Goal: Task Accomplishment & Management: Complete application form

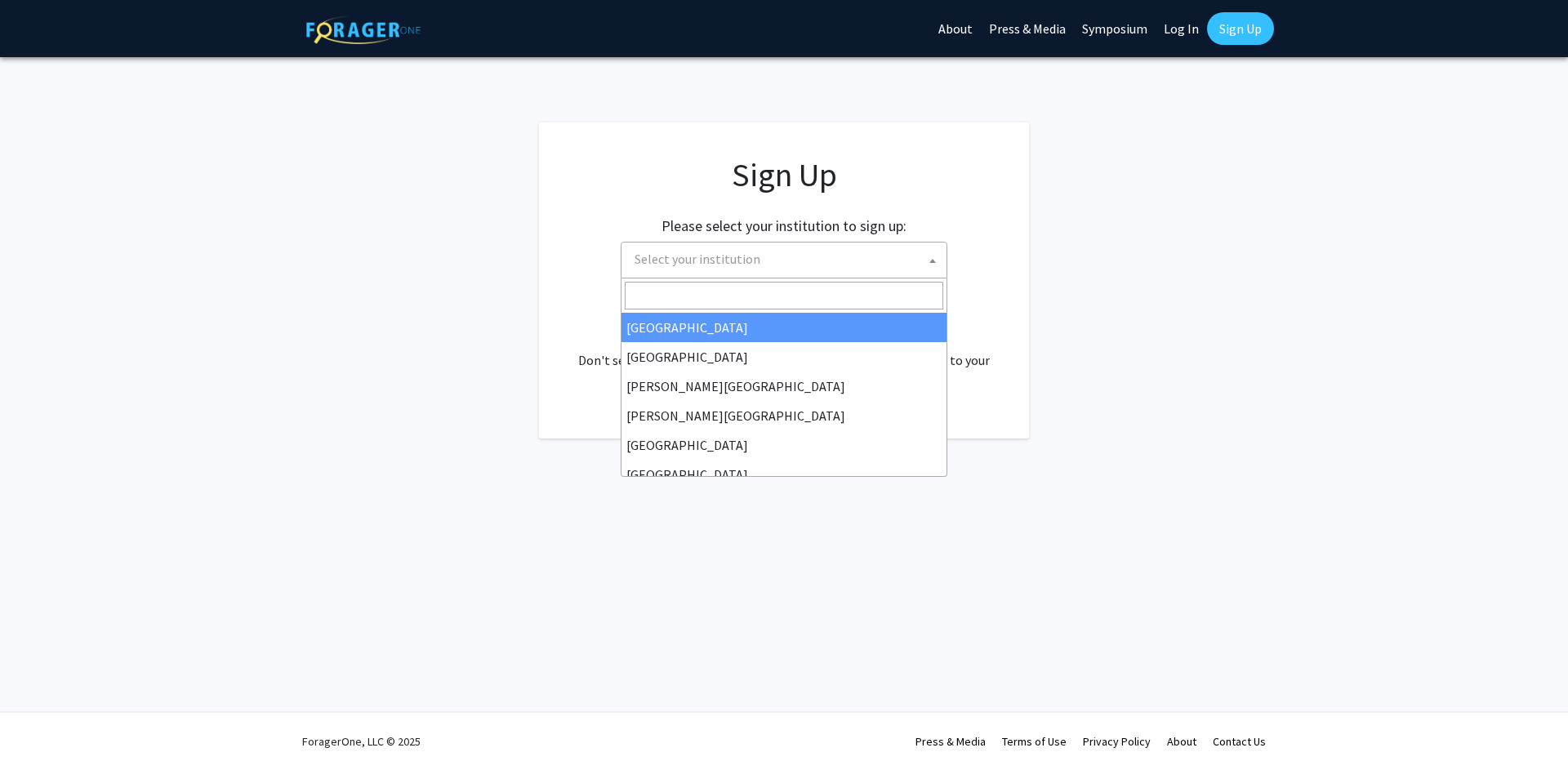
click at [912, 267] on span "Select your institution" at bounding box center [787, 259] width 318 height 34
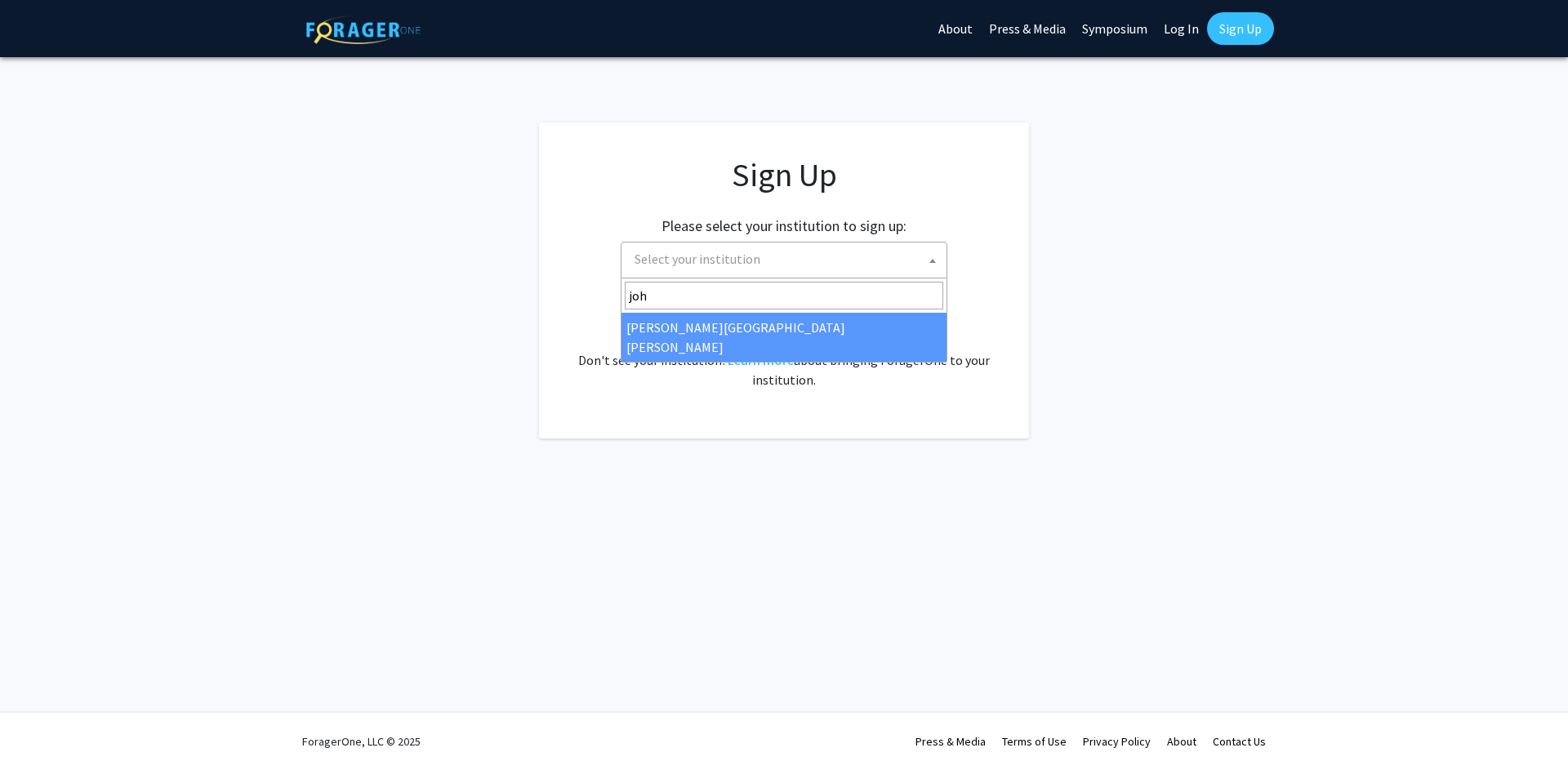
type input "joh"
select select "1"
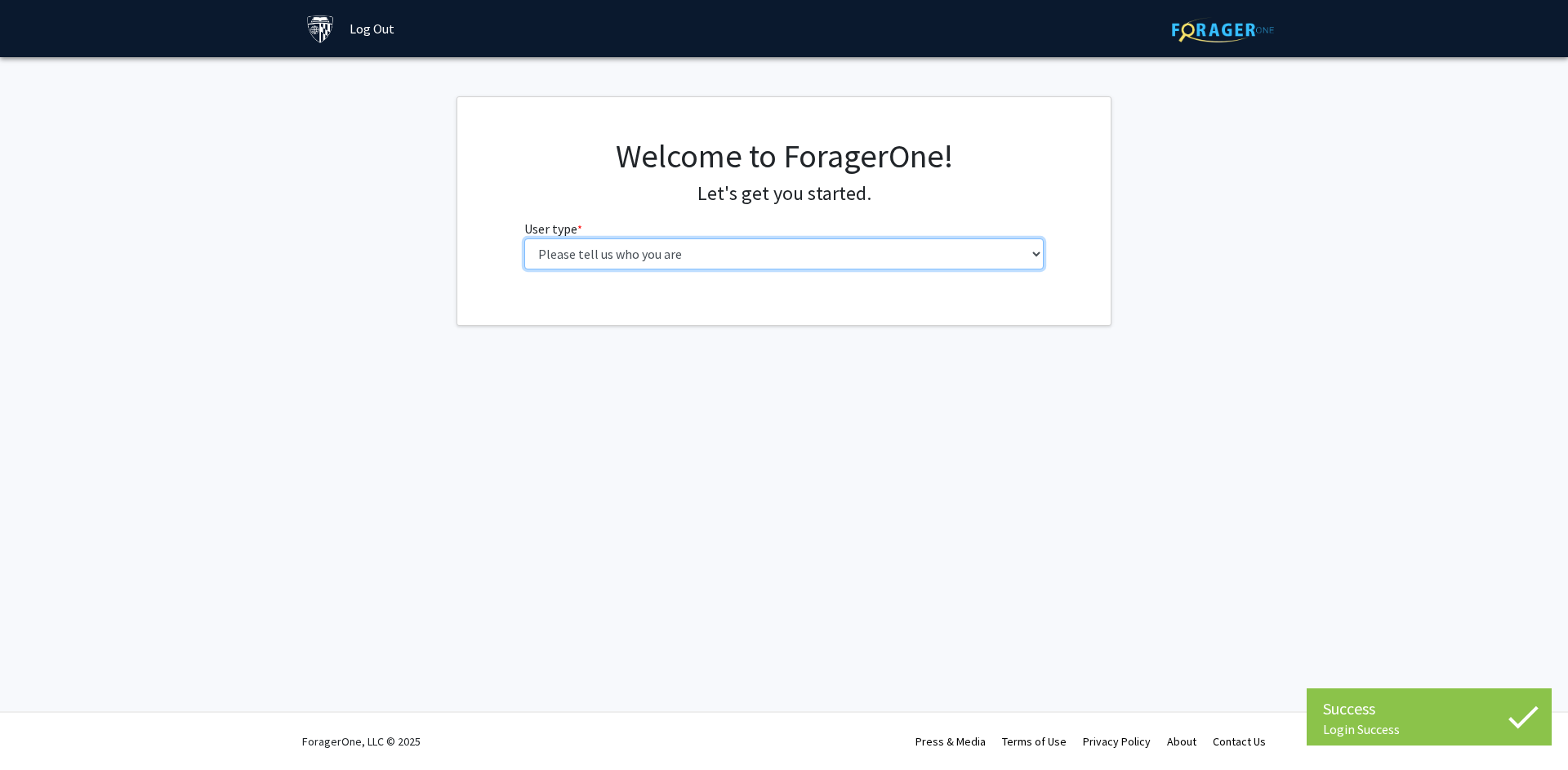
click at [844, 253] on select "Please tell us who you are Undergraduate Student Master's Student Doctoral Cand…" at bounding box center [784, 254] width 520 height 31
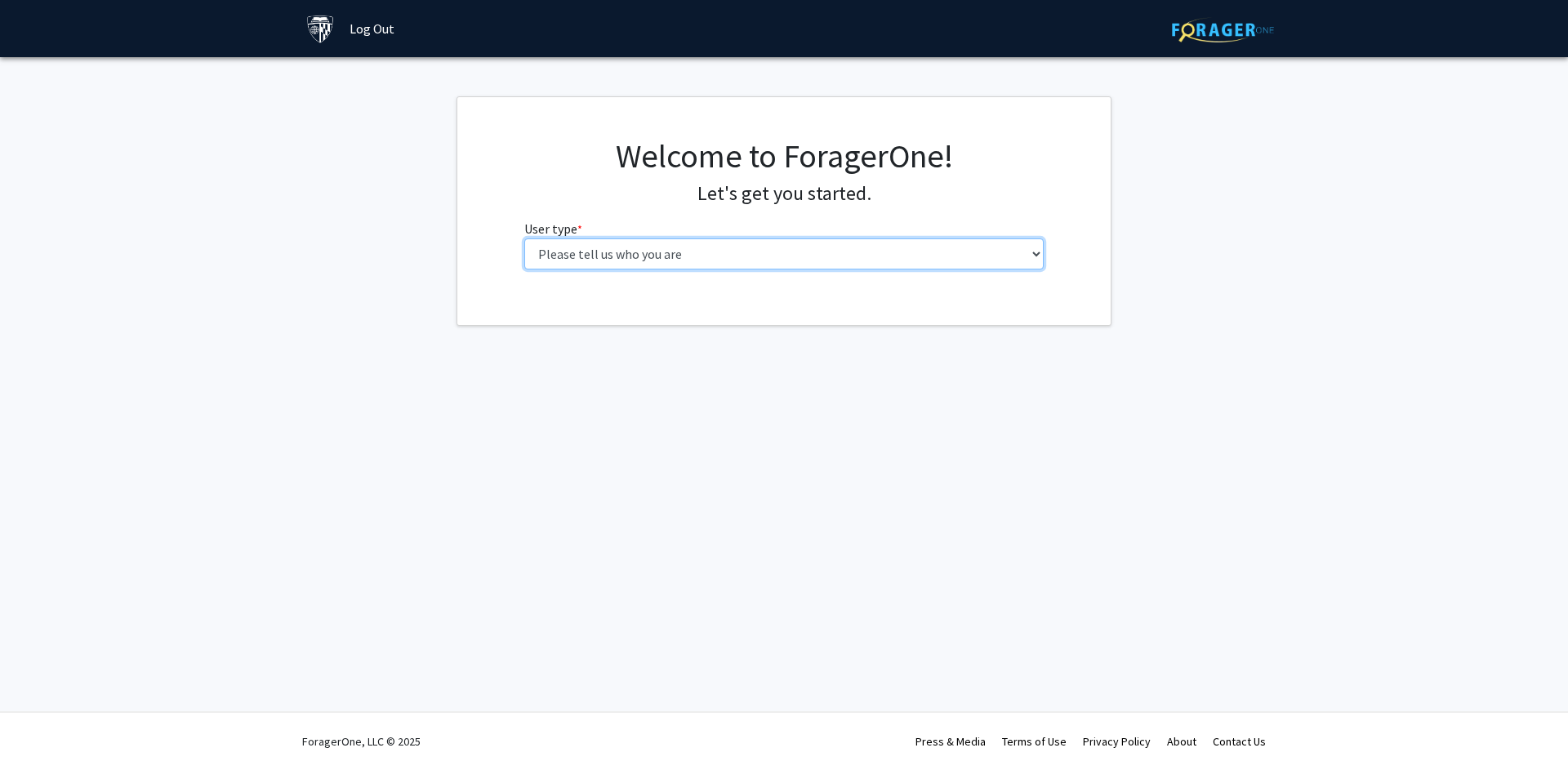
select select "2: masters"
click at [524, 239] on select "Please tell us who you are Undergraduate Student Master's Student Doctoral Cand…" at bounding box center [784, 254] width 520 height 31
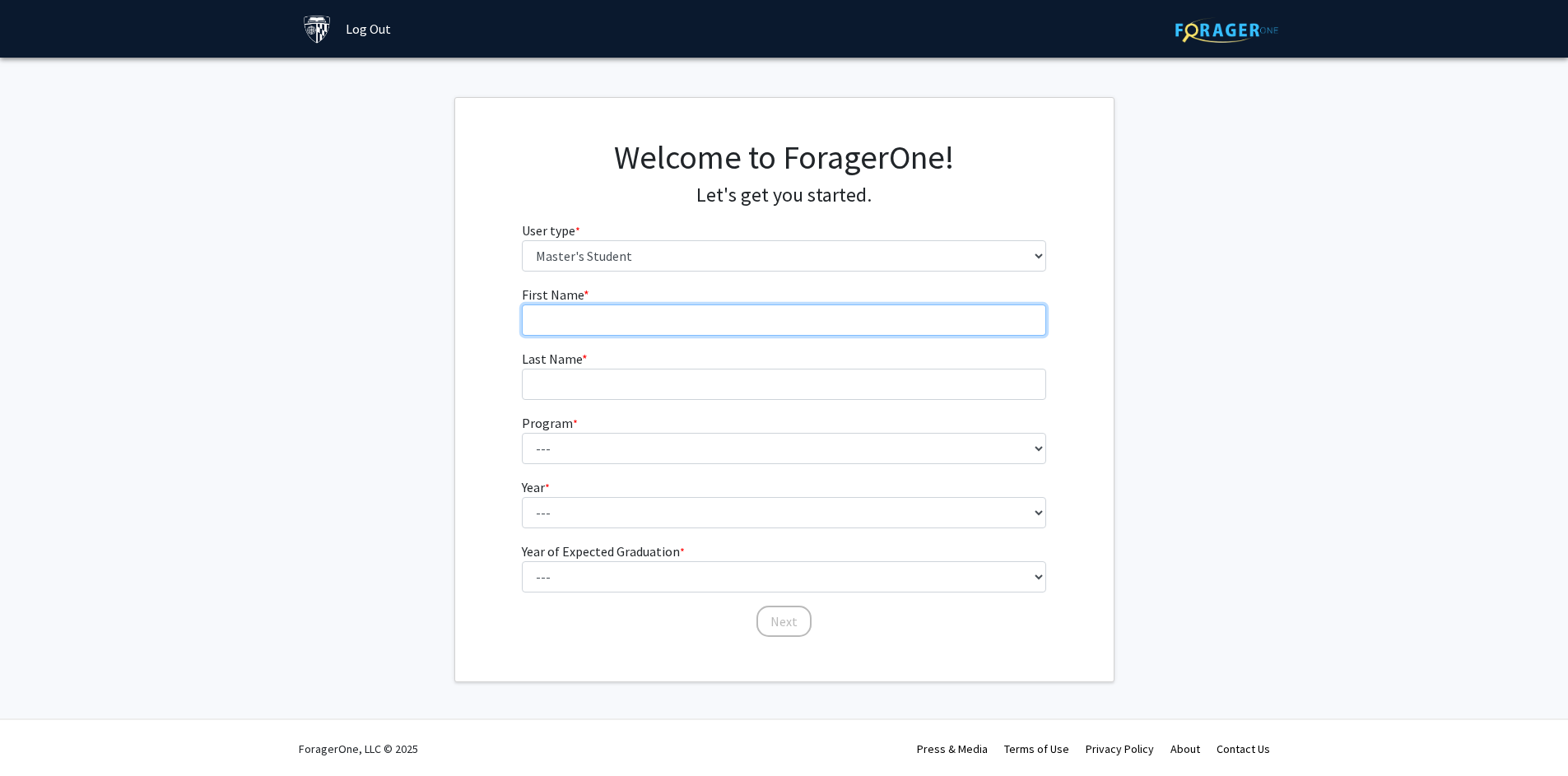
click at [777, 331] on input "First Name * required" at bounding box center [784, 321] width 524 height 31
type input "[PERSON_NAME]"
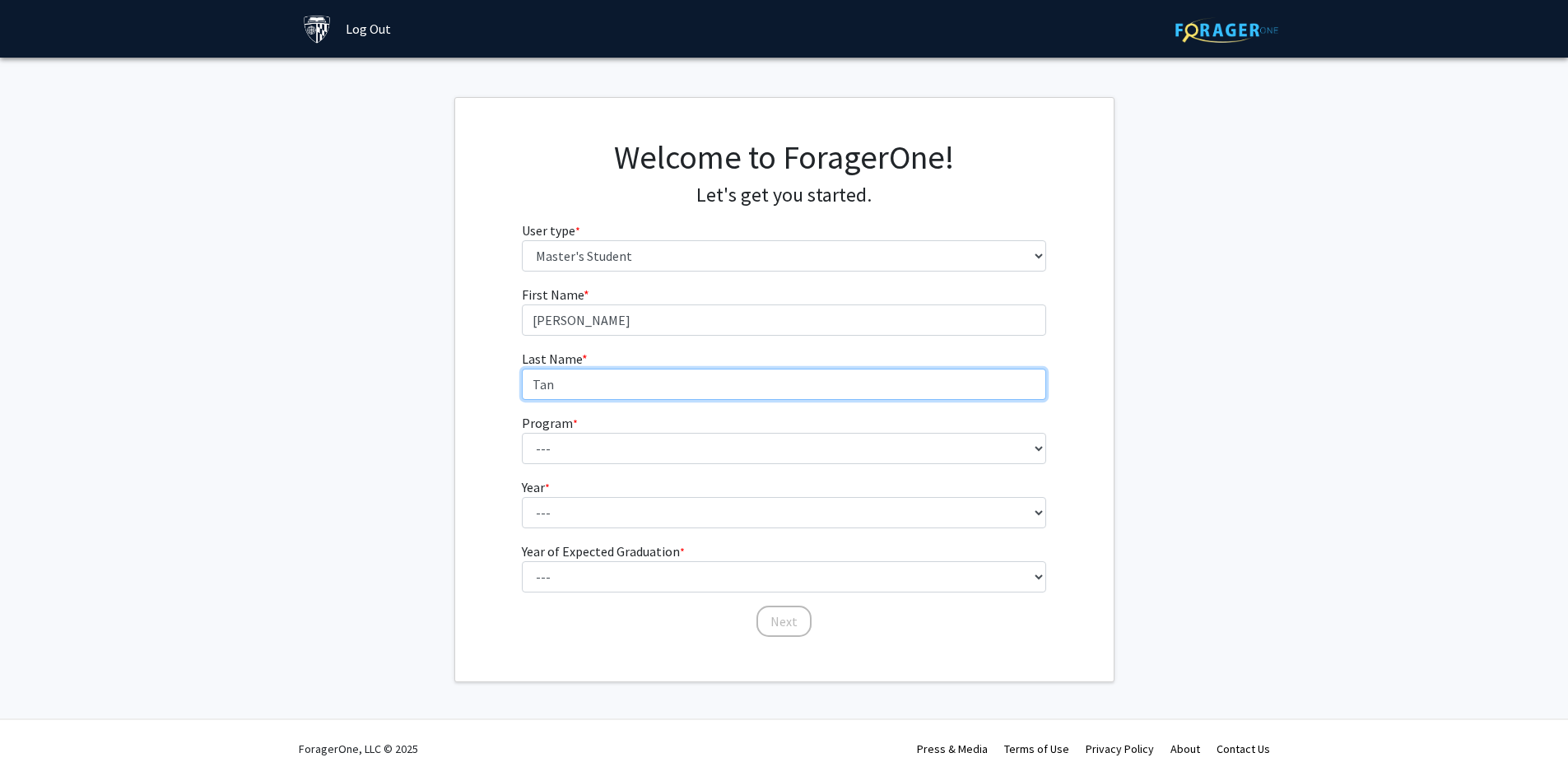
type input "Tan"
click at [684, 431] on fg-select "Program * required --- Anatomy Education Applied and Computational Mathematics …" at bounding box center [784, 439] width 524 height 51
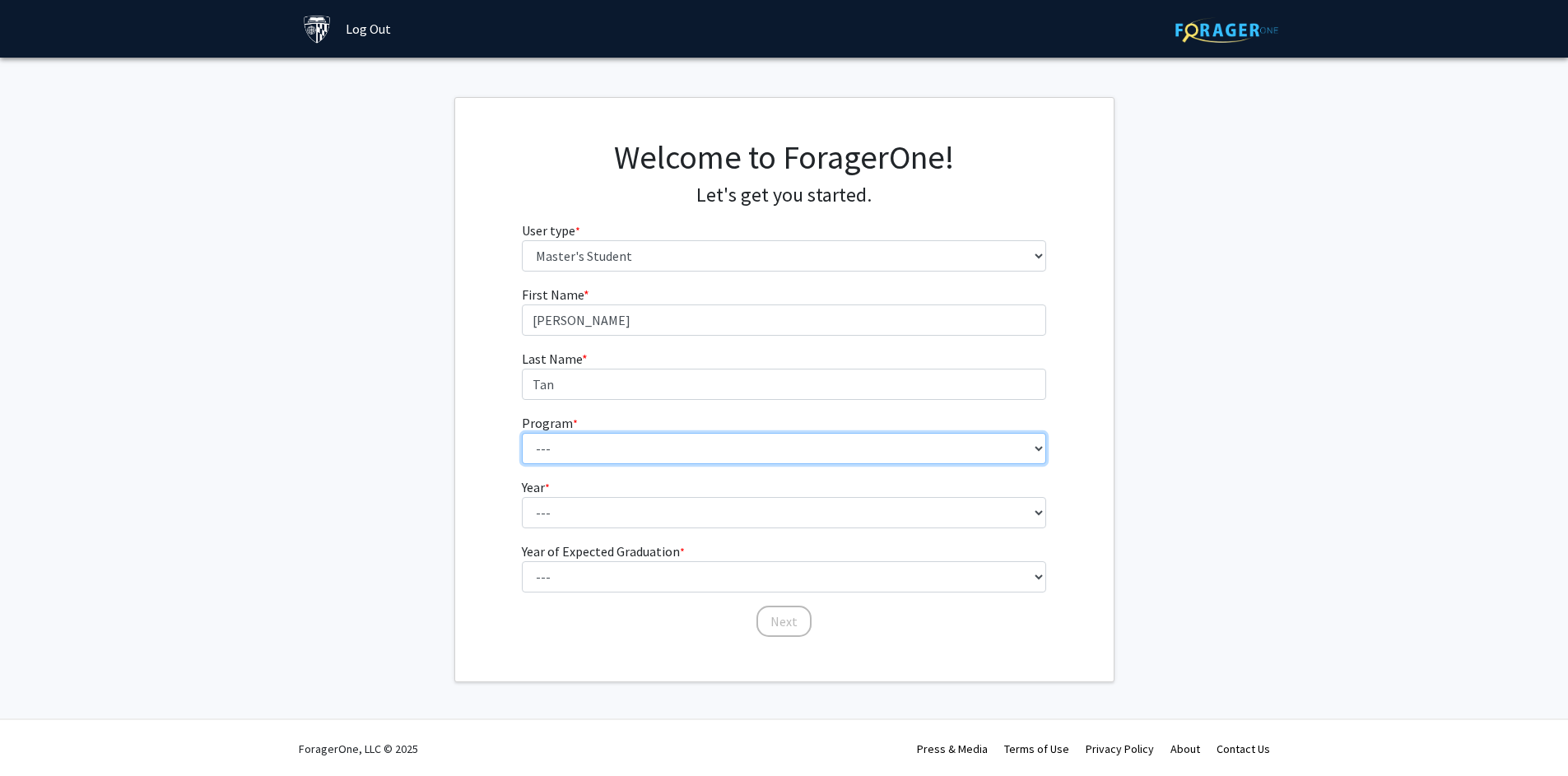
click at [684, 435] on select "--- Anatomy Education Applied and Computational Mathematics Applied Biomedical …" at bounding box center [784, 449] width 524 height 31
select select "15: 8"
click at [522, 433] on select "--- Anatomy Education Applied and Computational Mathematics Applied Biomedical …" at bounding box center [784, 449] width 524 height 31
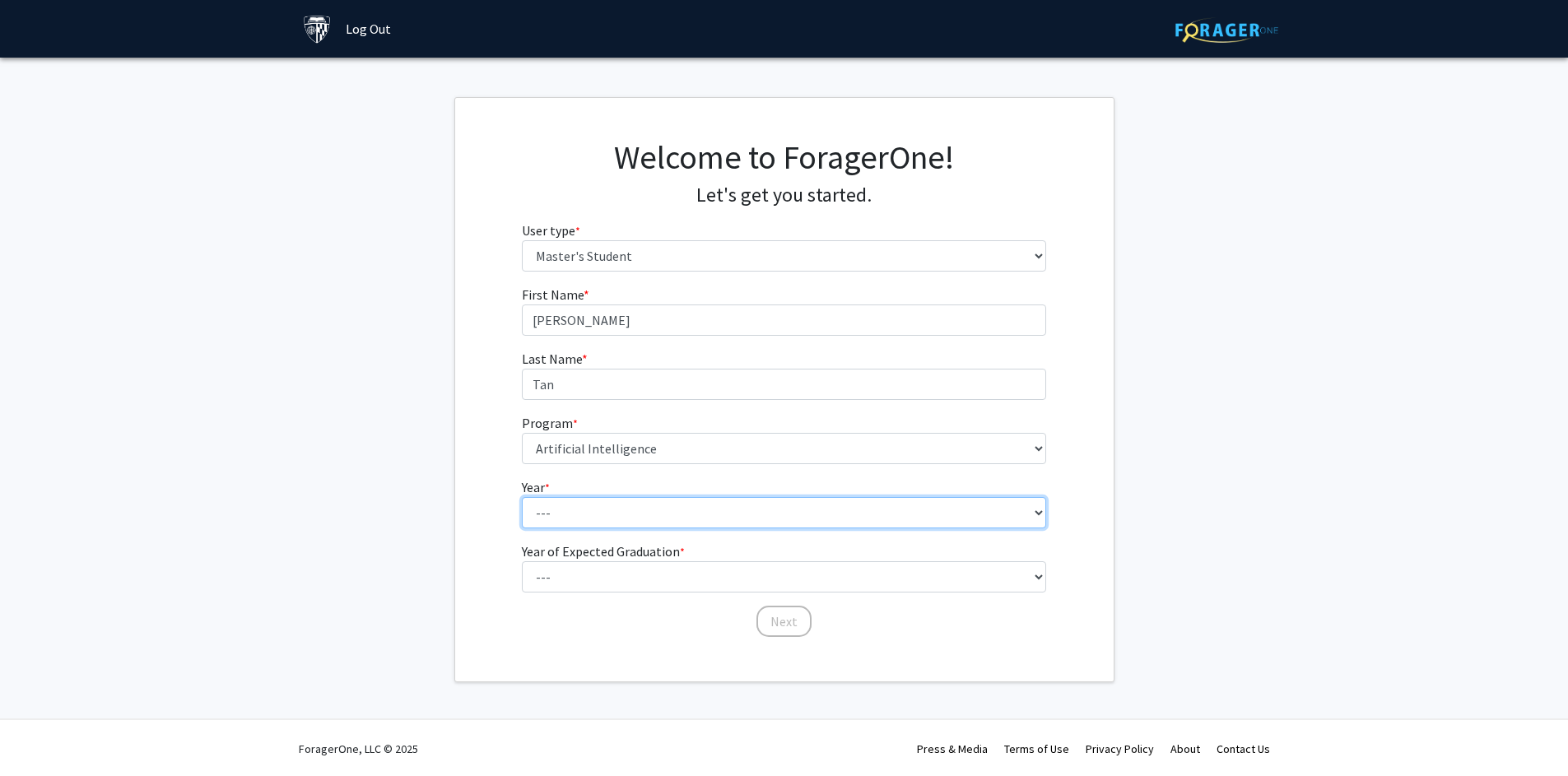
click at [669, 515] on select "--- First Year Second Year" at bounding box center [784, 513] width 524 height 31
select select "1: first_year"
click at [522, 497] on select "--- First Year Second Year" at bounding box center [784, 513] width 524 height 31
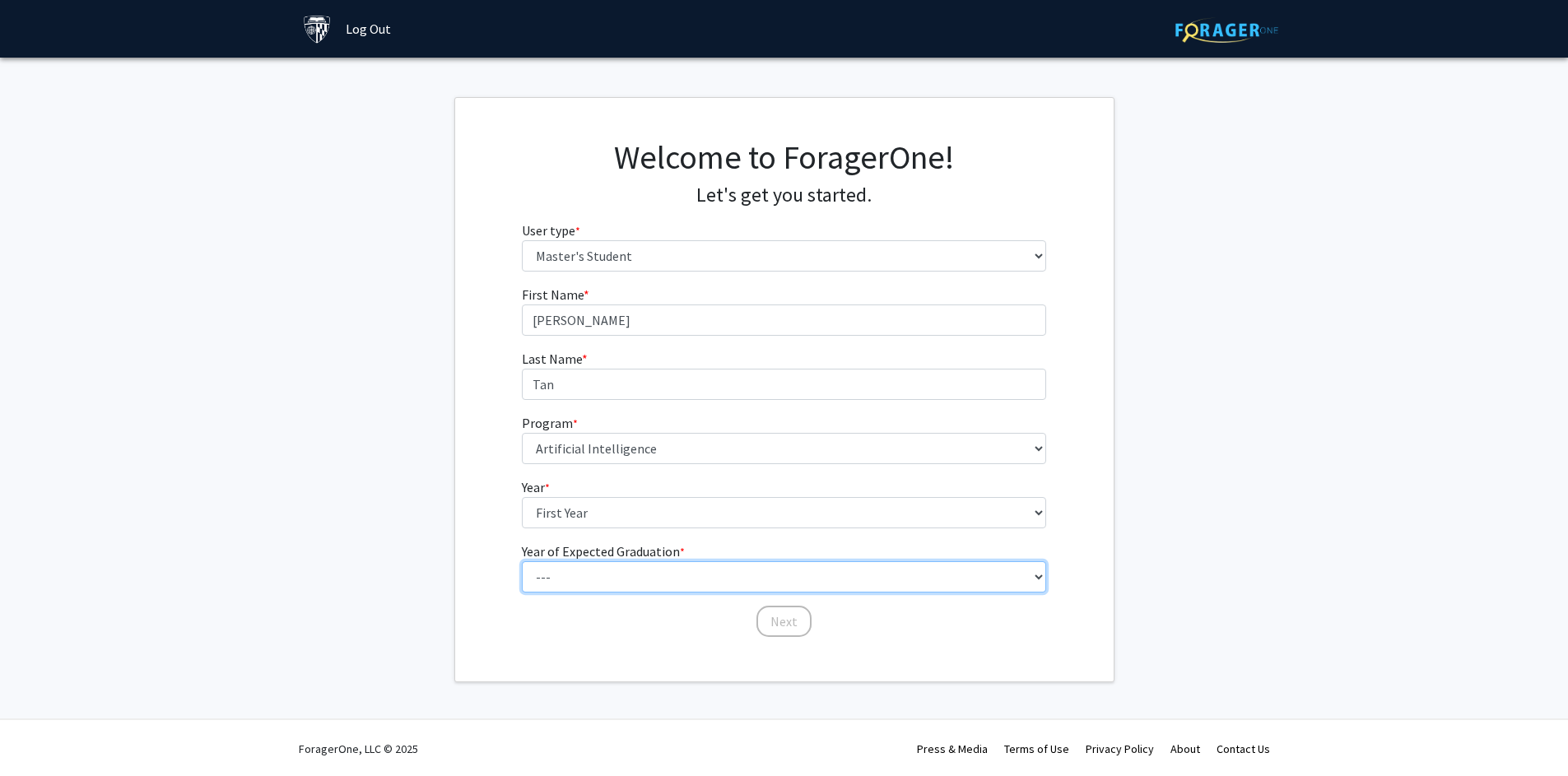
click at [660, 565] on select "--- 2025 2026 2027 2028 2029 2030 2031 2032 2033 2034" at bounding box center [784, 577] width 524 height 31
select select "4: 2028"
click at [522, 561] on select "--- 2025 2026 2027 2028 2029 2030 2031 2032 2033 2034" at bounding box center [784, 577] width 524 height 31
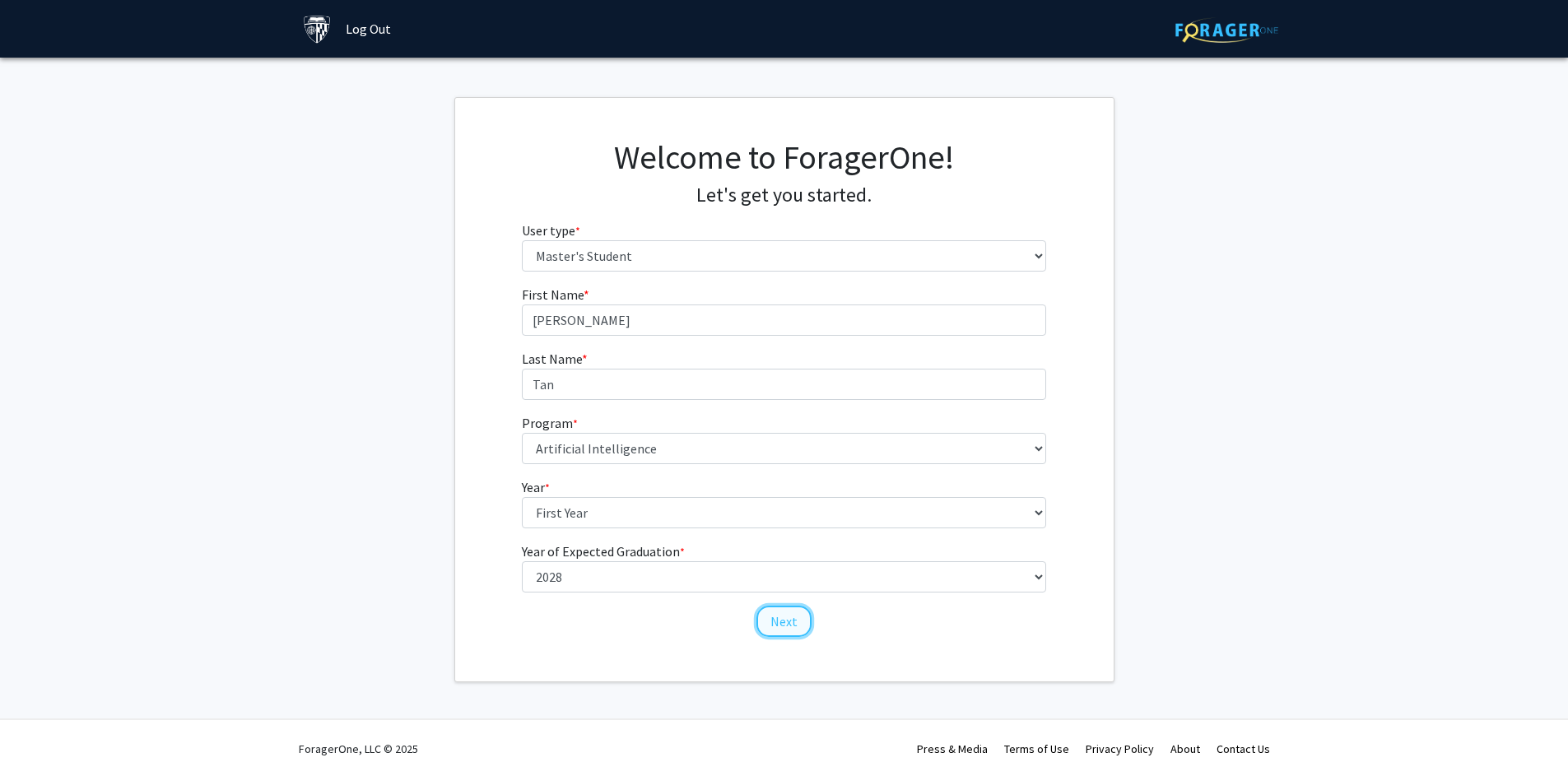
click at [781, 626] on button "Next" at bounding box center [784, 621] width 55 height 31
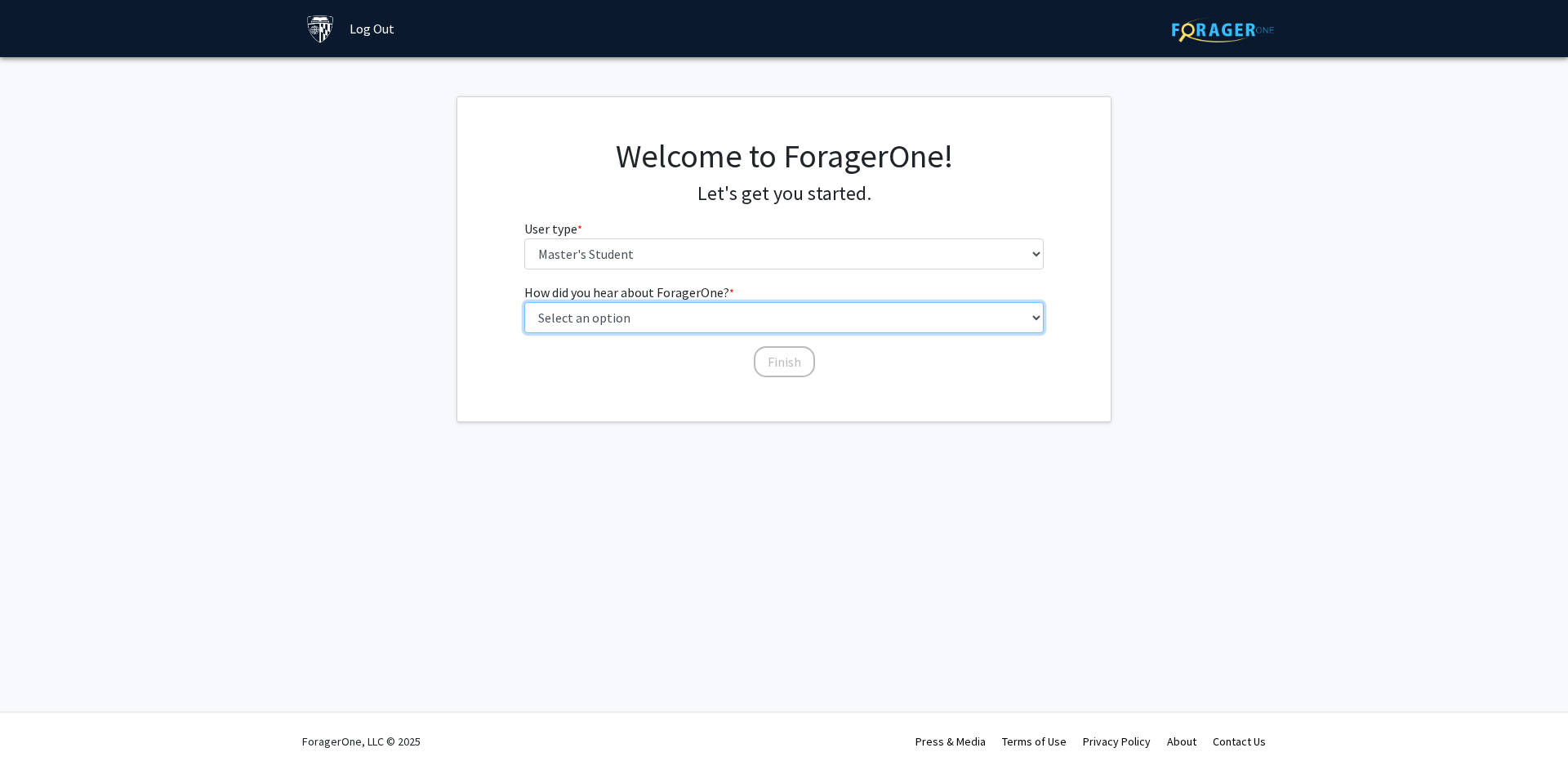
click at [773, 324] on select "Select an option Peer/student recommendation Faculty/staff recommendation Unive…" at bounding box center [784, 318] width 520 height 31
select select "3: university_website"
click at [524, 303] on select "Select an option Peer/student recommendation Faculty/staff recommendation Unive…" at bounding box center [784, 318] width 520 height 31
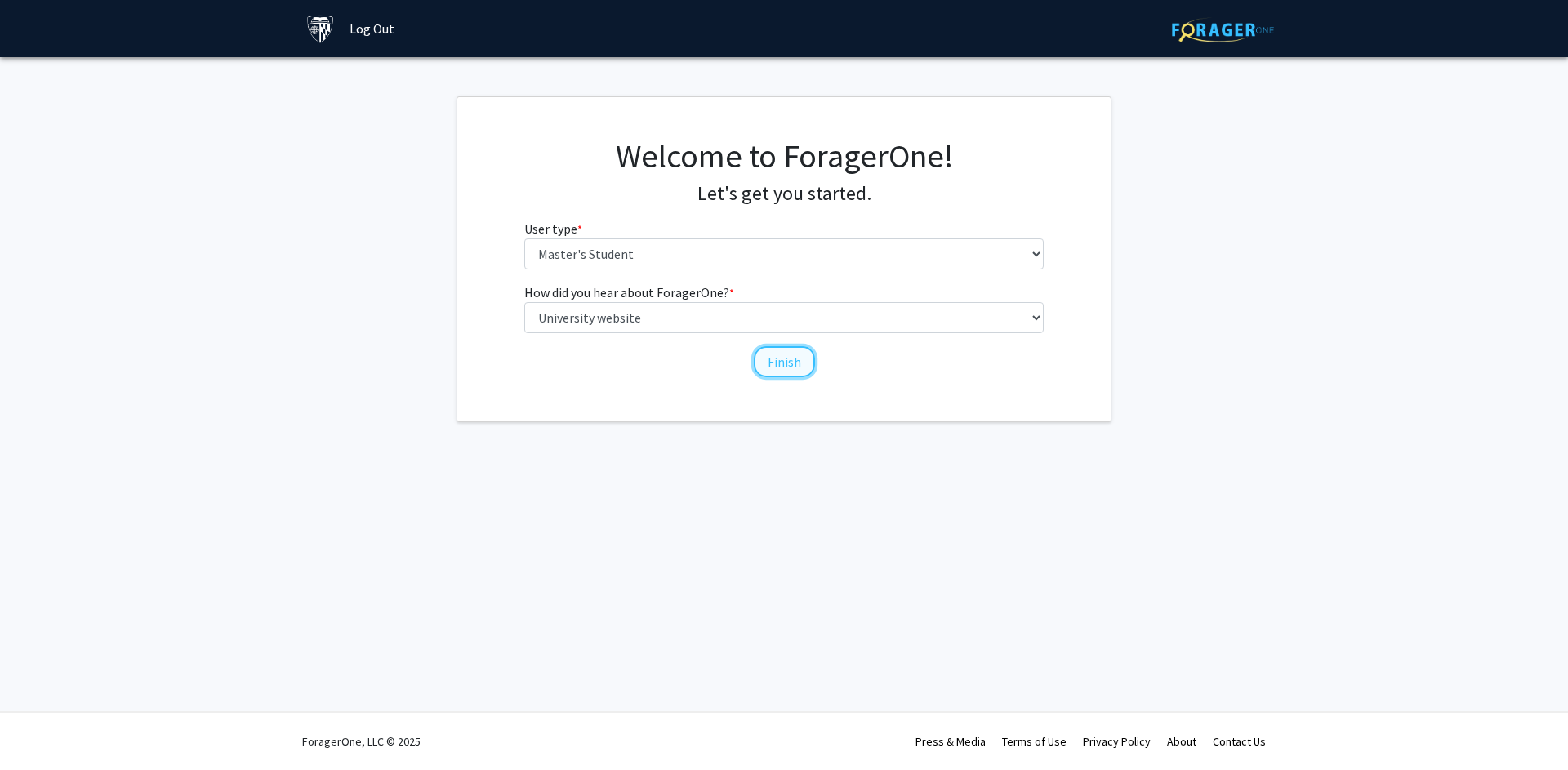
click at [802, 364] on button "Finish" at bounding box center [784, 362] width 62 height 31
